Goal: Transaction & Acquisition: Purchase product/service

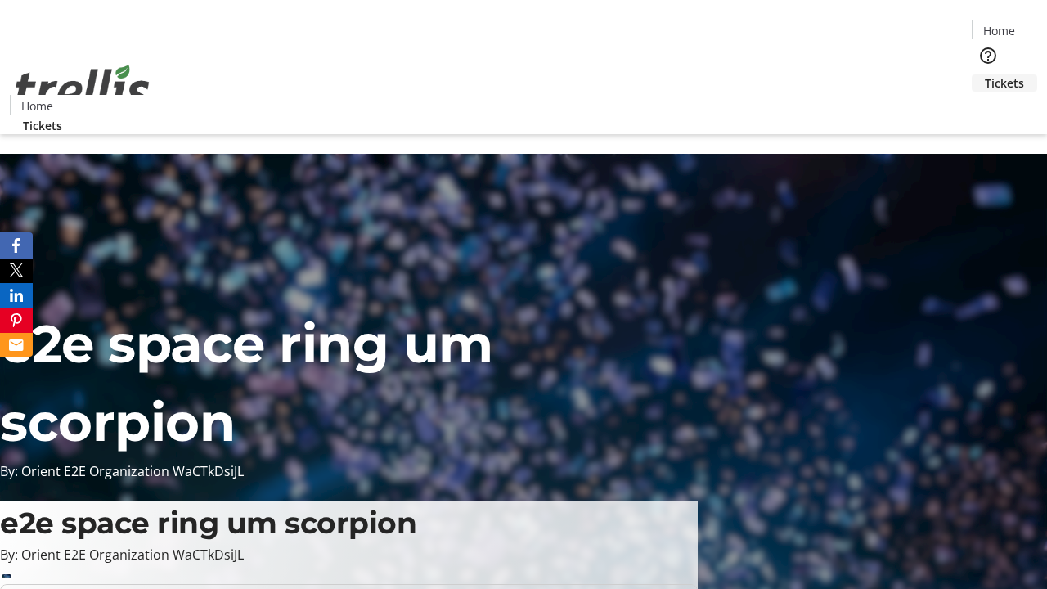
click at [984, 74] on span "Tickets" at bounding box center [1003, 82] width 39 height 17
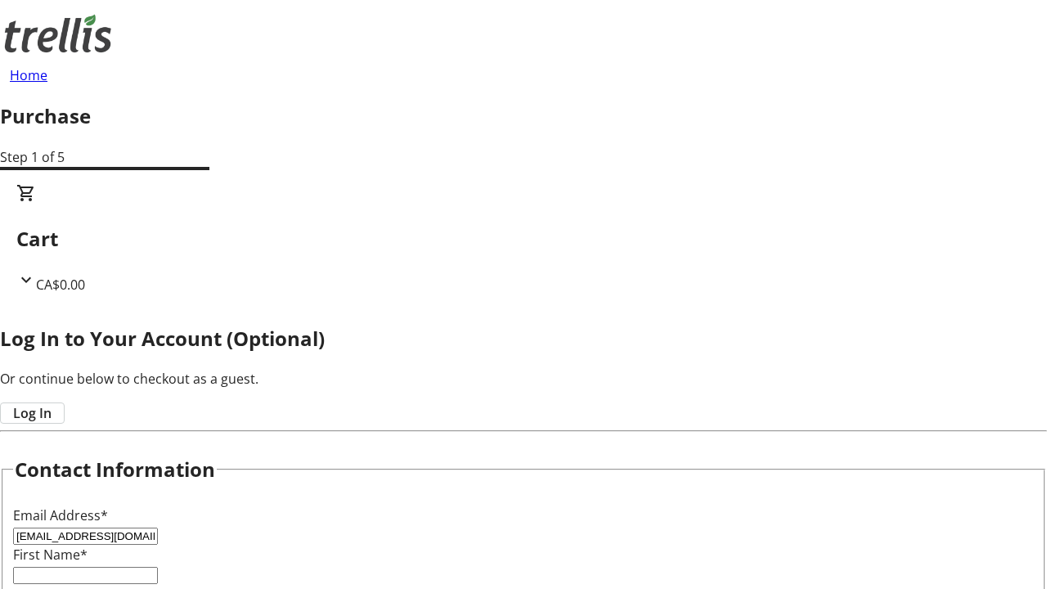
type input "[EMAIL_ADDRESS][DOMAIN_NAME]"
type input "Zelda"
type input "[PERSON_NAME]"
